Goal: Task Accomplishment & Management: Manage account settings

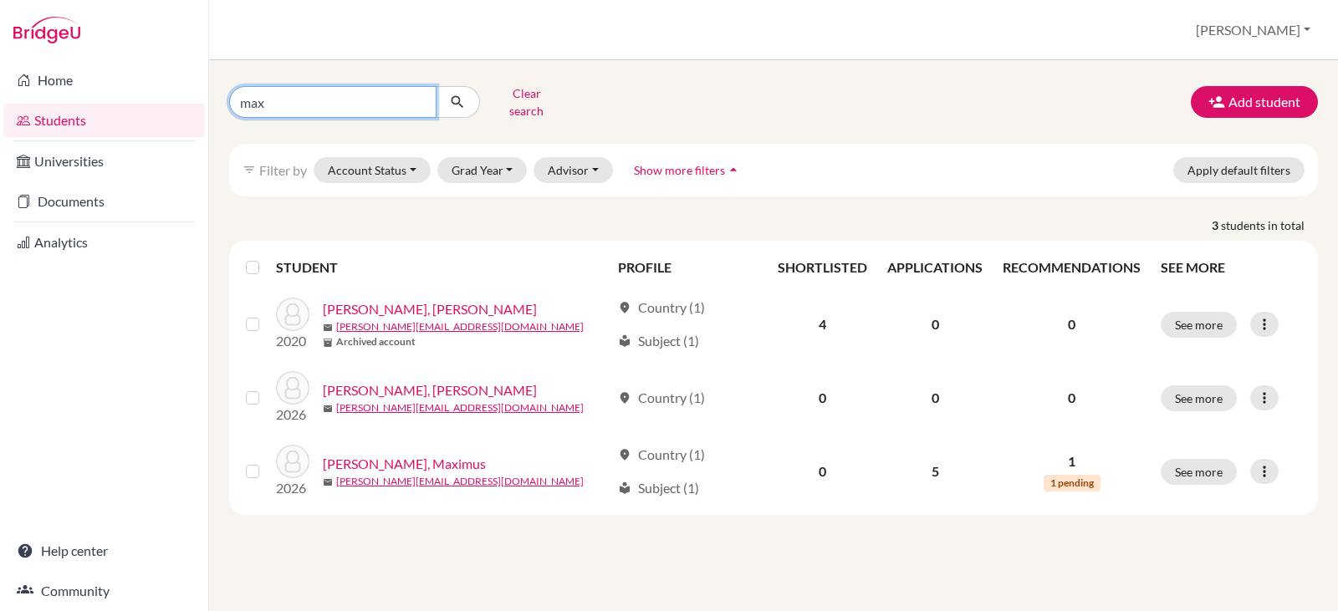
click at [289, 101] on input "max" at bounding box center [332, 102] width 207 height 32
type input "m"
type input "[PERSON_NAME]"
click at [456, 94] on icon "submit" at bounding box center [457, 102] width 17 height 17
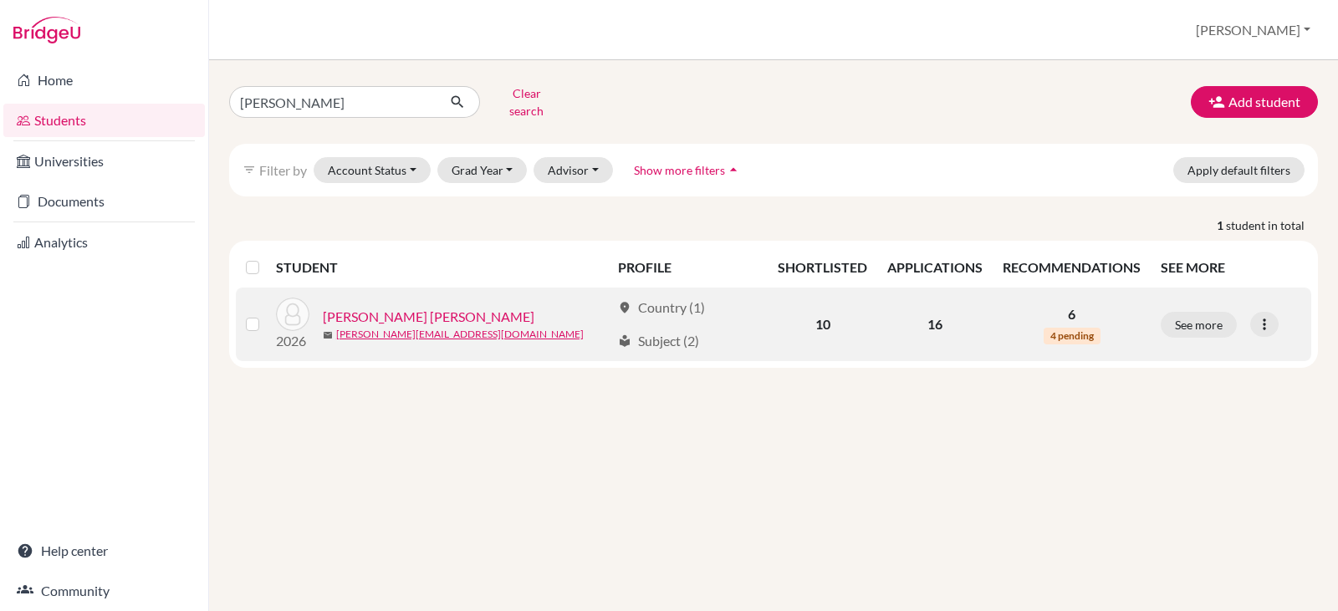
click at [376, 307] on link "[PERSON_NAME] [PERSON_NAME]" at bounding box center [429, 317] width 212 height 20
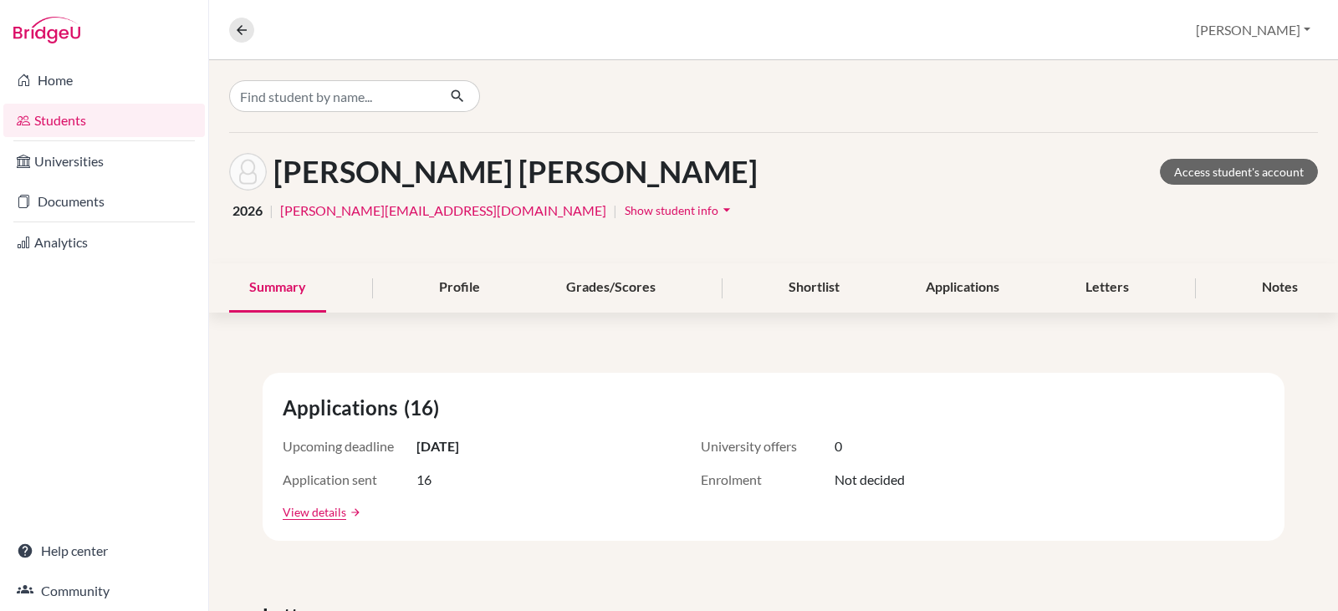
click at [625, 209] on span "Show student info" at bounding box center [672, 210] width 94 height 14
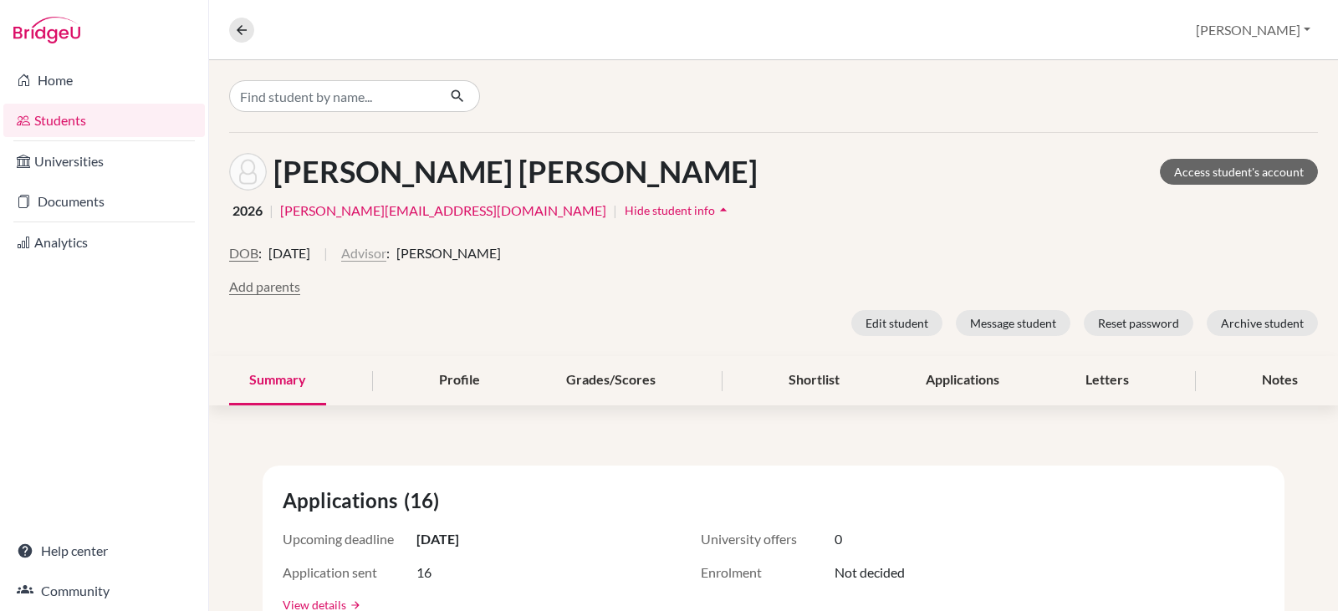
click at [386, 251] on button "Advisor" at bounding box center [363, 253] width 45 height 20
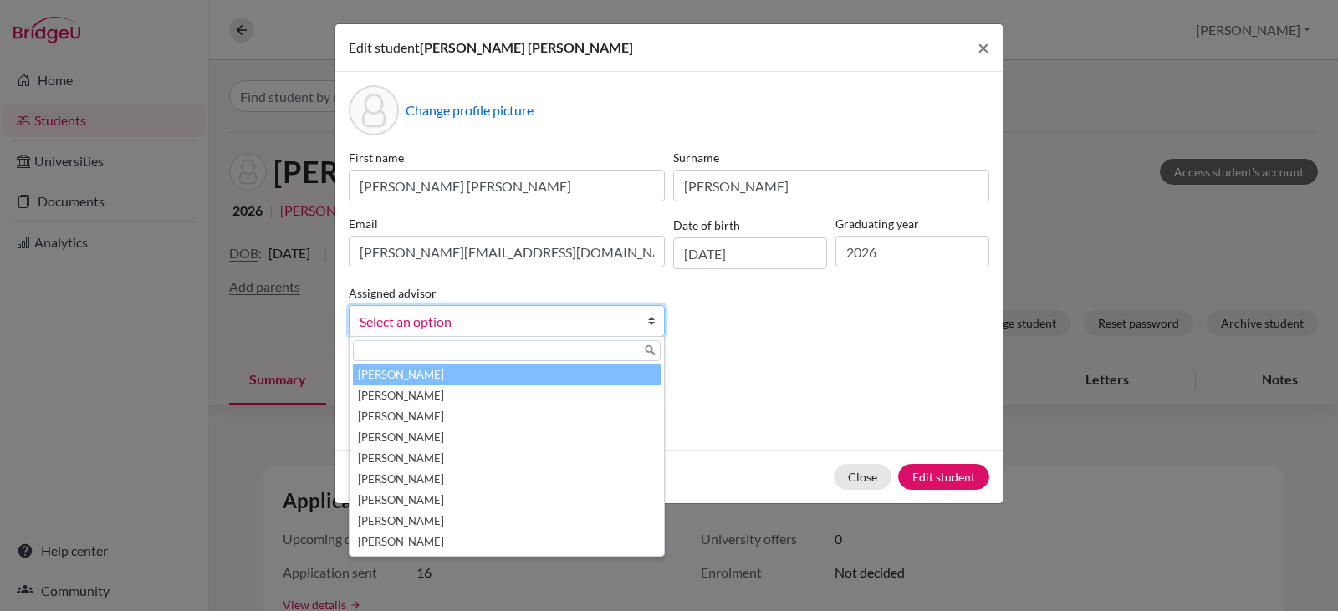
click at [651, 320] on b at bounding box center [655, 321] width 17 height 30
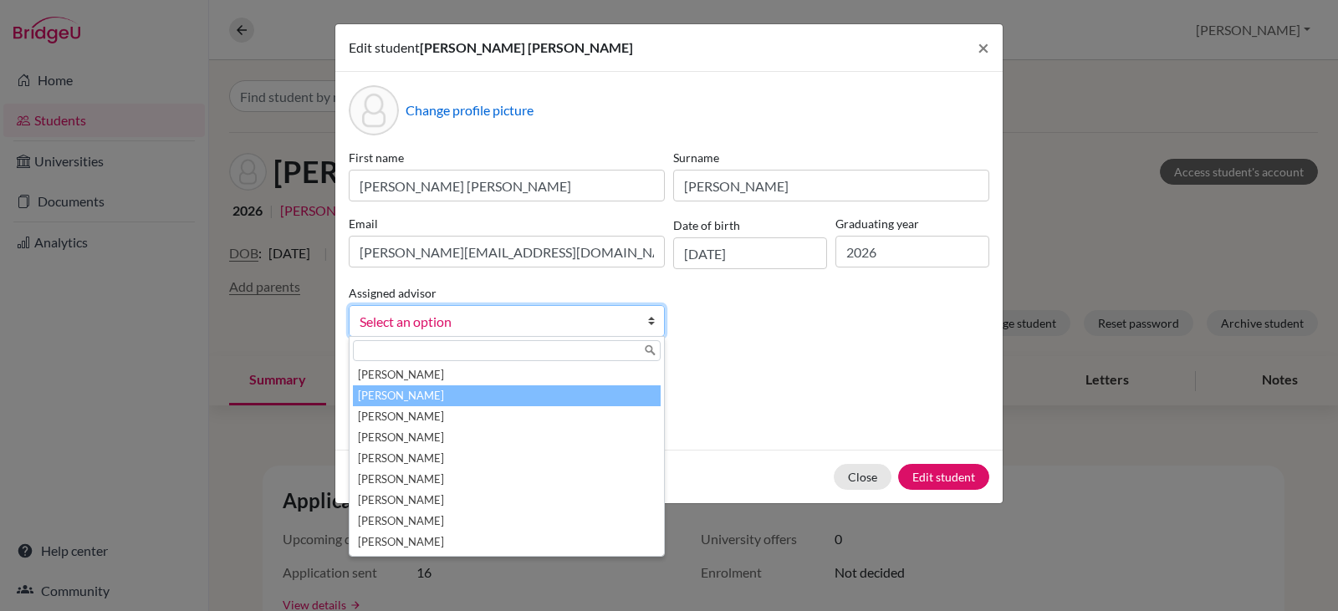
click at [406, 393] on li "Bowen, Jessica" at bounding box center [507, 396] width 308 height 21
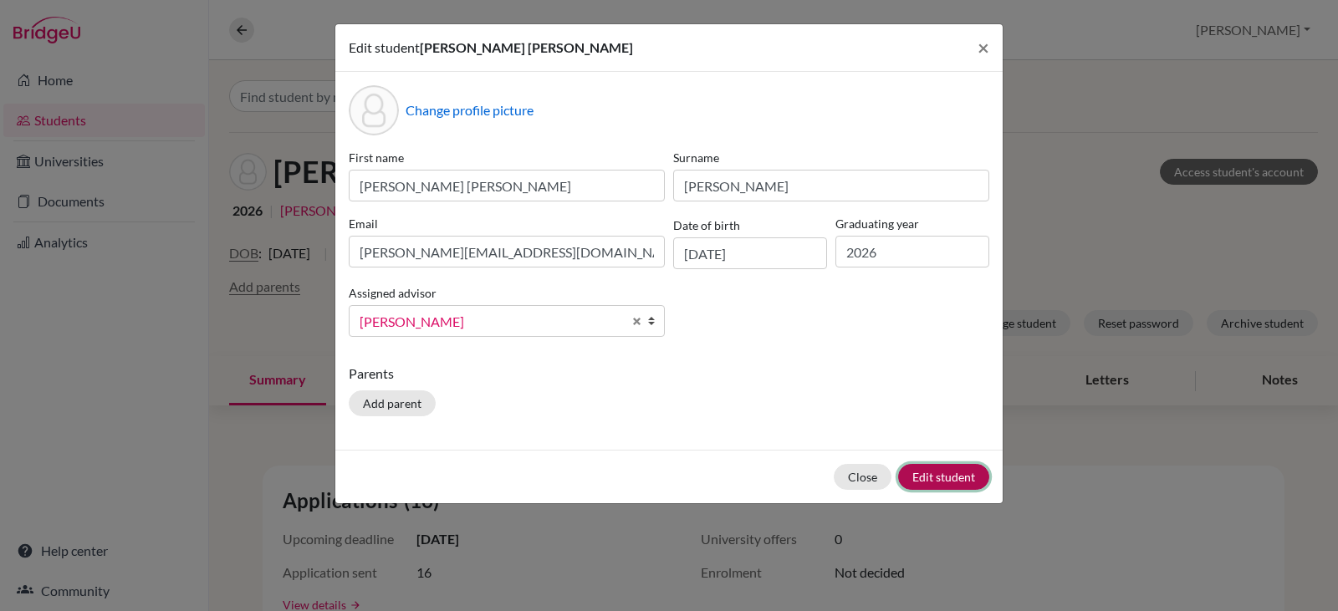
click at [932, 478] on button "Edit student" at bounding box center [943, 477] width 91 height 26
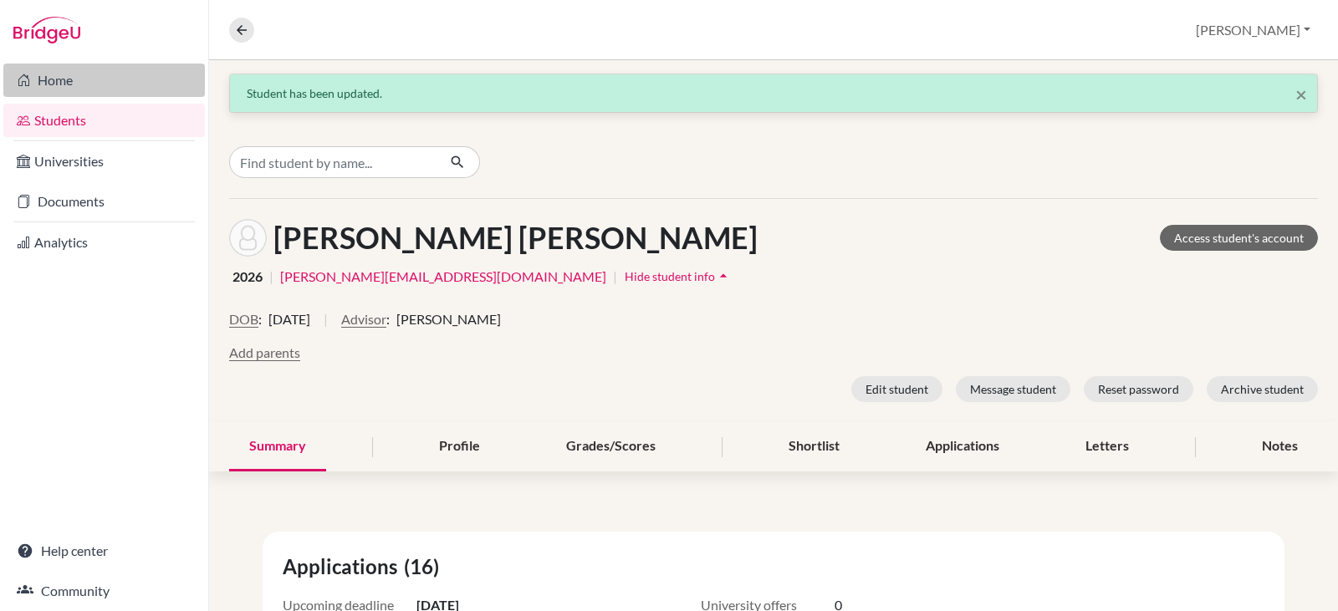
click at [56, 80] on link "Home" at bounding box center [104, 80] width 202 height 33
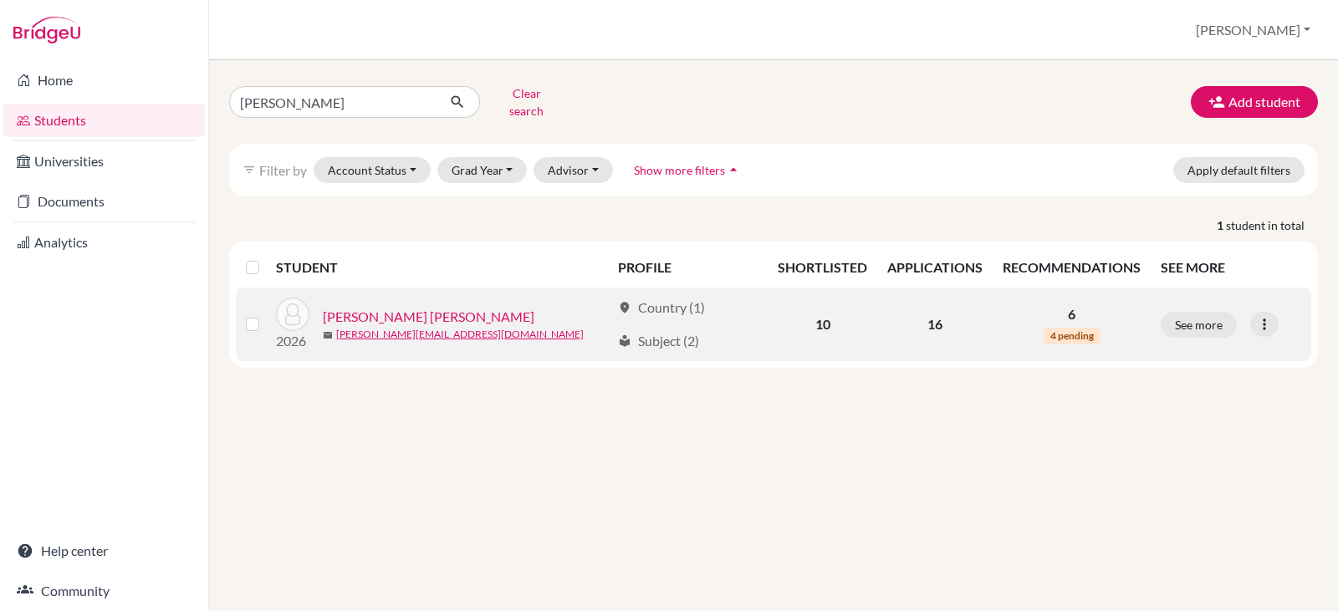
click at [433, 307] on link "[PERSON_NAME] [PERSON_NAME]" at bounding box center [429, 317] width 212 height 20
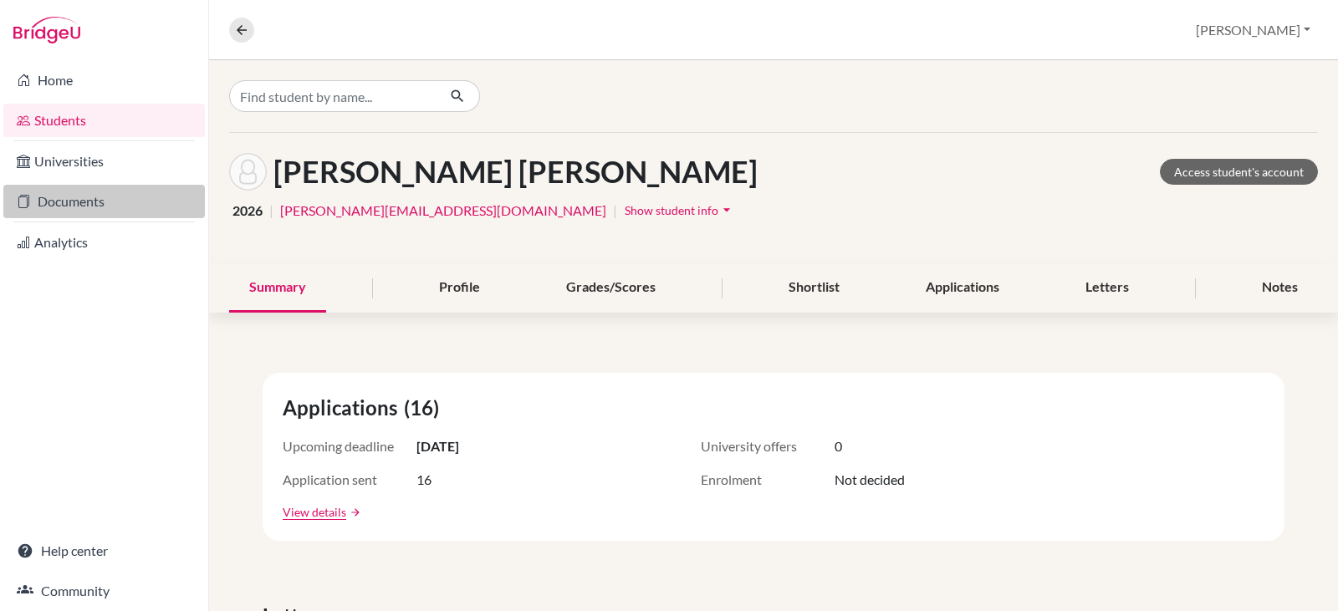
click at [67, 197] on link "Documents" at bounding box center [104, 201] width 202 height 33
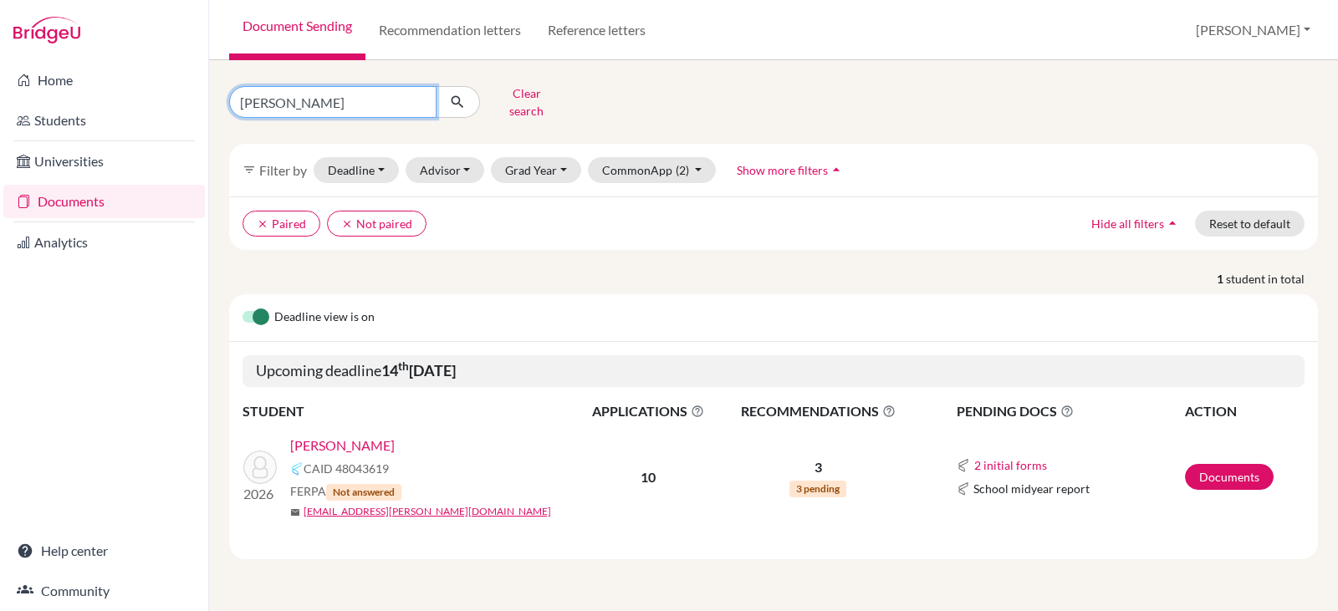
drag, startPoint x: 340, startPoint y: 103, endPoint x: 153, endPoint y: 101, distance: 186.5
click at [153, 101] on div "Home Students Universities Documents Analytics Help center Community Document S…" at bounding box center [669, 305] width 1338 height 611
type input "[PERSON_NAME]"
click at [457, 94] on icon "submit" at bounding box center [457, 102] width 17 height 17
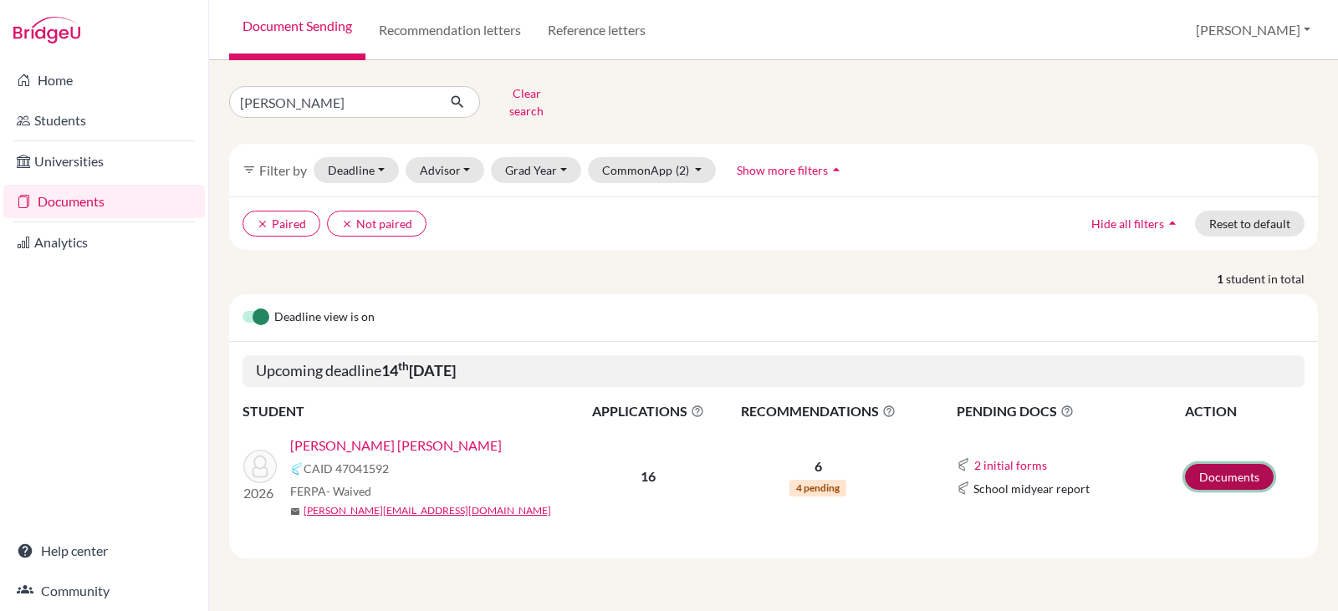
click at [1226, 464] on link "Documents" at bounding box center [1229, 477] width 89 height 26
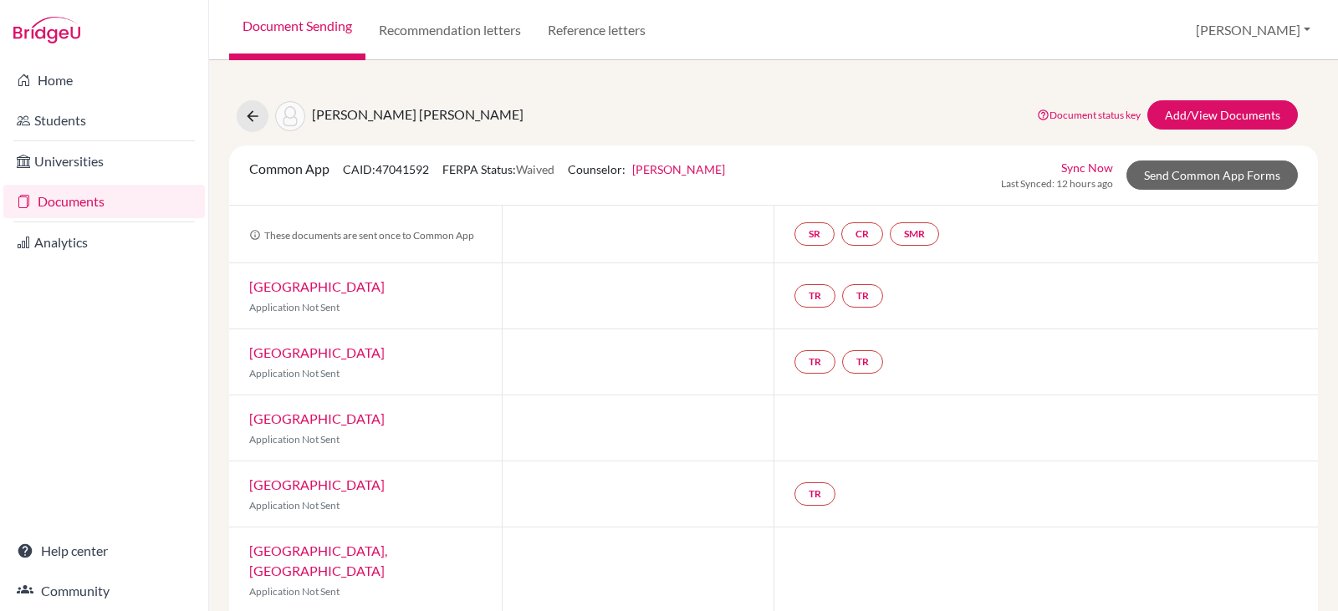
click at [660, 162] on link "[PERSON_NAME]" at bounding box center [678, 169] width 93 height 14
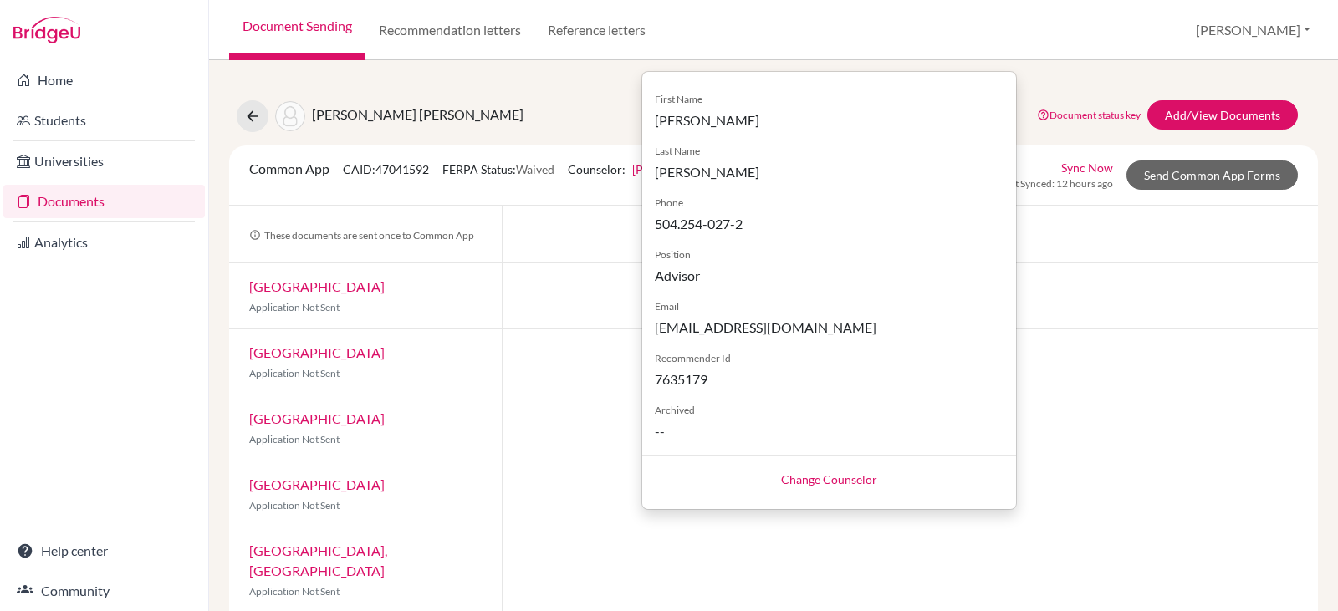
click at [826, 475] on link "Change Counselor" at bounding box center [829, 480] width 96 height 14
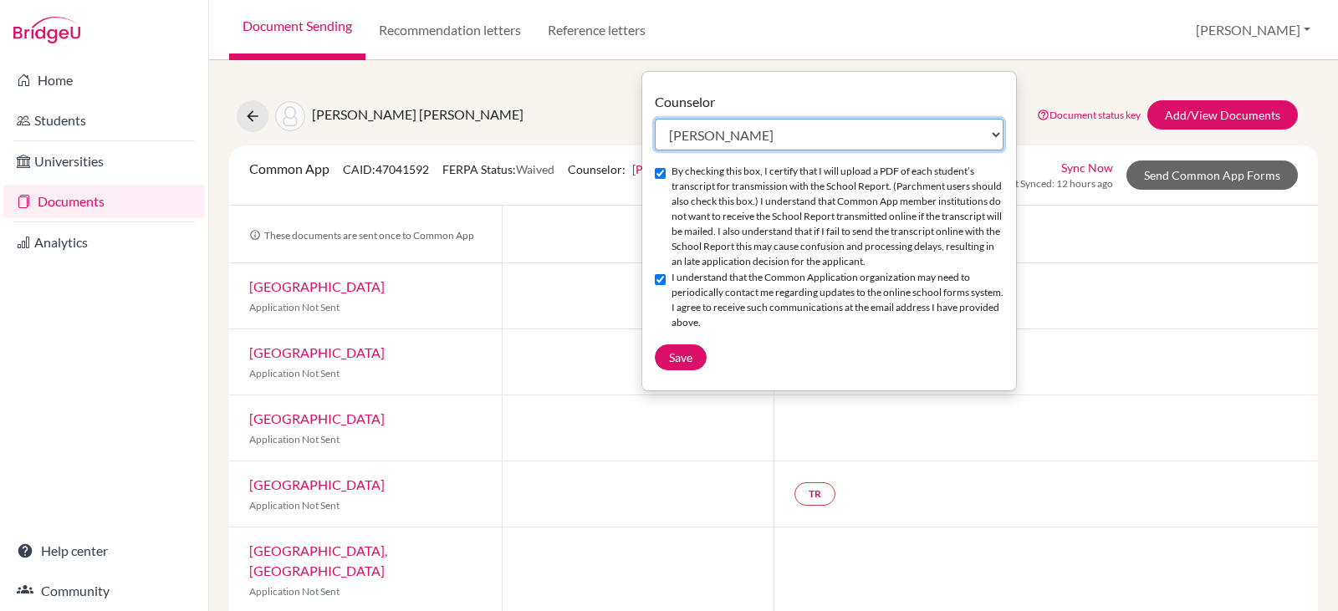
click at [997, 131] on select "Select counselor Denise Bacila Jessica Bowen Elizabeth Jarufe Gabriela Mayes Vi…" at bounding box center [829, 135] width 349 height 32
select select "55177"
click at [655, 119] on select "Select counselor Denise Bacila Jessica Bowen Elizabeth Jarufe Gabriela Mayes Vi…" at bounding box center [829, 135] width 349 height 32
checkbox input "false"
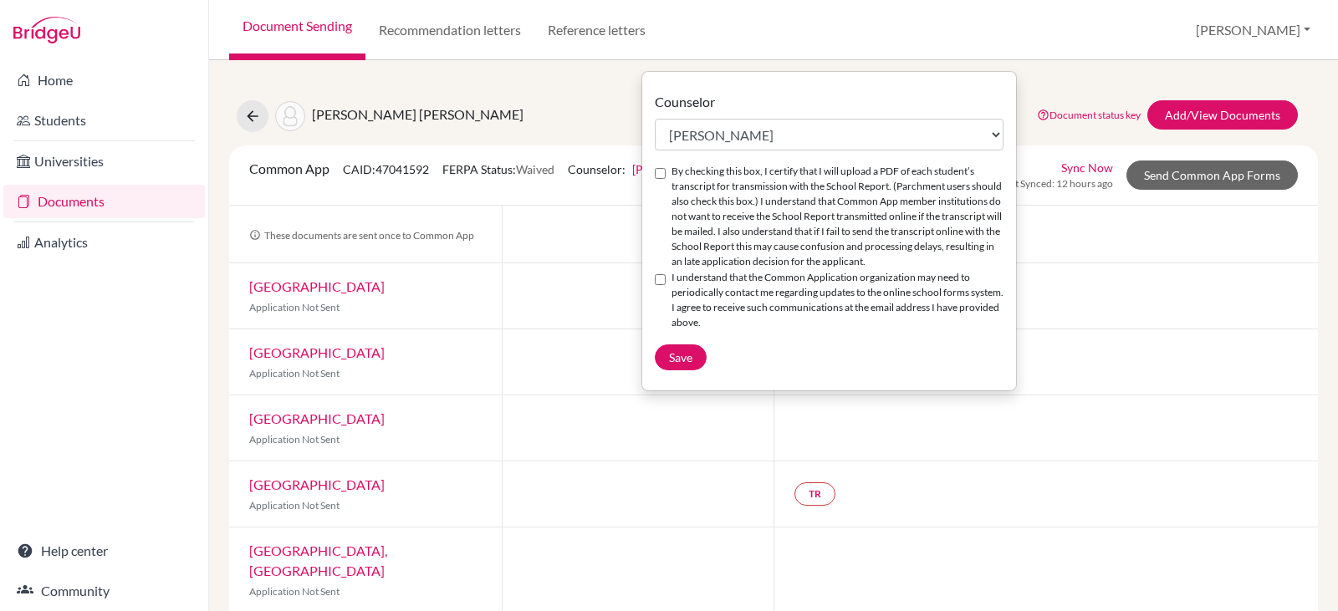
click at [662, 174] on input "By checking this box, I certify that I will upload a PDF of each student’s tran…" at bounding box center [660, 173] width 11 height 11
checkbox input "true"
click at [664, 280] on input "I understand that the Common Application organization may need to periodically …" at bounding box center [660, 279] width 11 height 11
checkbox input "true"
click at [678, 358] on span "Save" at bounding box center [680, 357] width 23 height 14
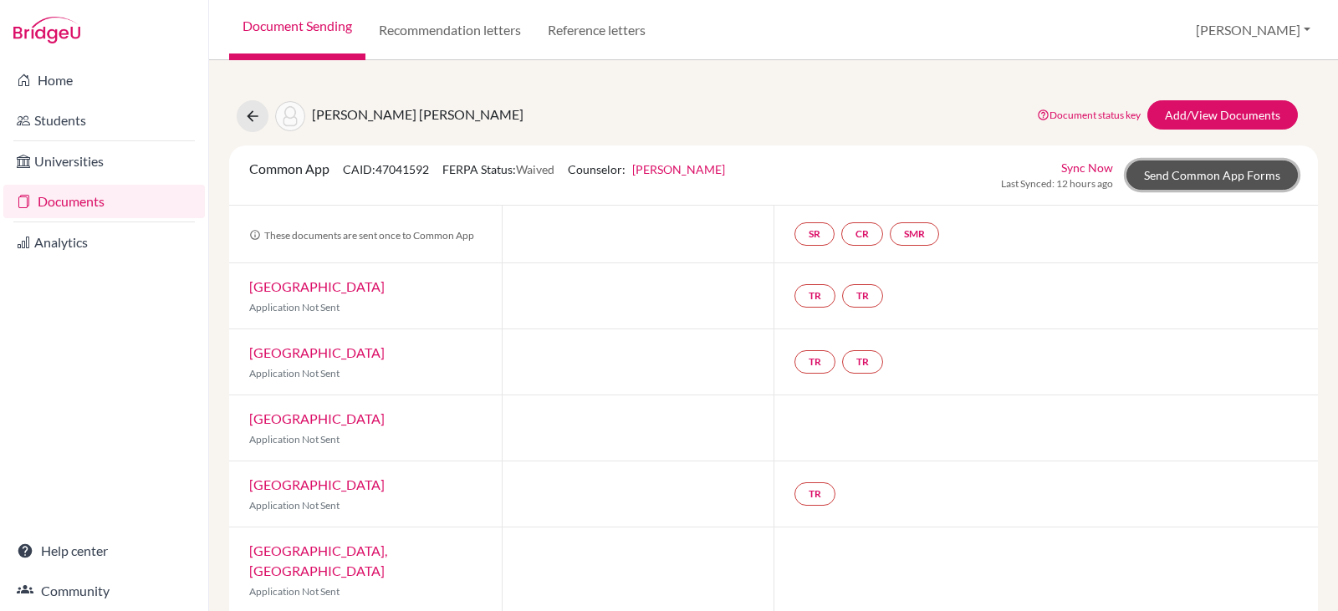
click at [1172, 172] on link "Send Common App Forms" at bounding box center [1211, 175] width 171 height 29
